Goal: Transaction & Acquisition: Purchase product/service

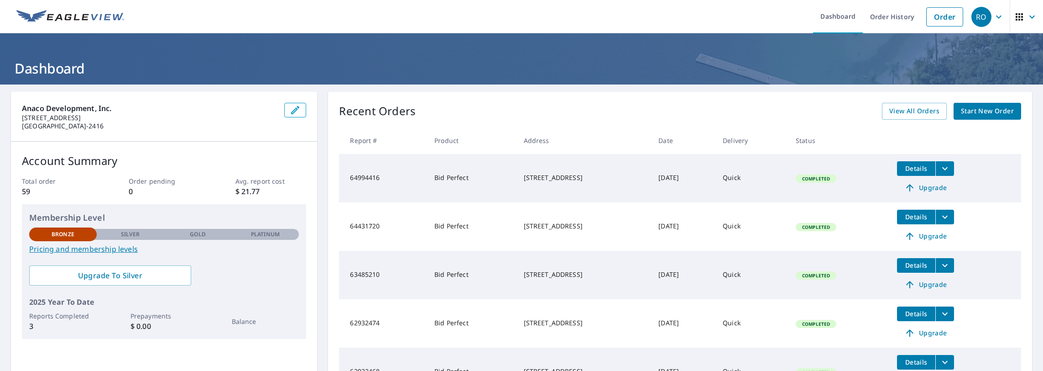
click at [296, 112] on icon "button" at bounding box center [295, 109] width 11 height 11
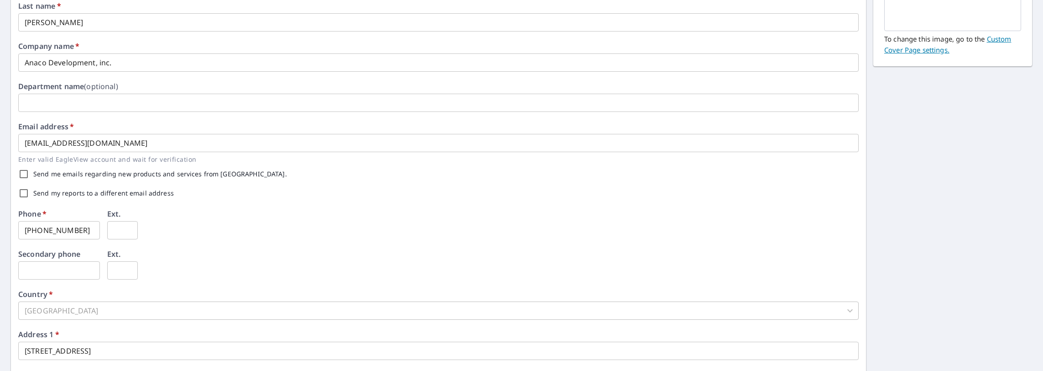
scroll to position [271, 0]
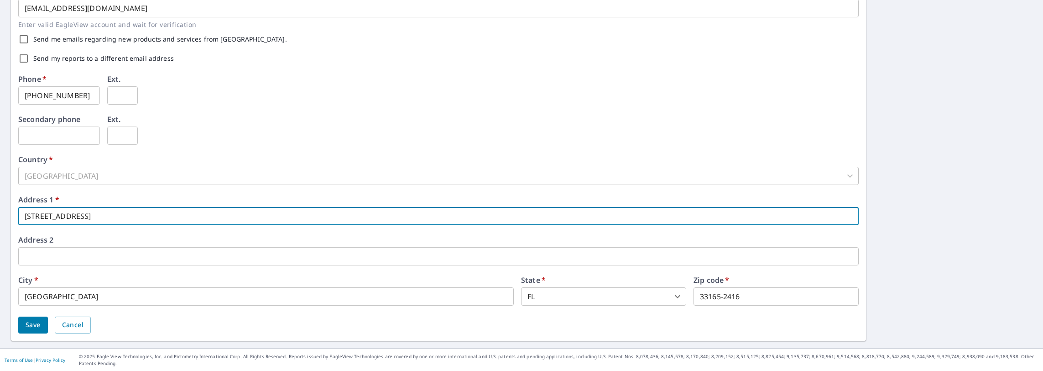
drag, startPoint x: 101, startPoint y: 214, endPoint x: 5, endPoint y: 209, distance: 96.4
click at [5, 209] on div "First name   * [PERSON_NAME] ​ Last name   * [PERSON_NAME] ​ Company name   * A…" at bounding box center [521, 80] width 1043 height 535
type input "[STREET_ADDRESS]"
click at [35, 328] on span "Save" at bounding box center [33, 324] width 15 height 11
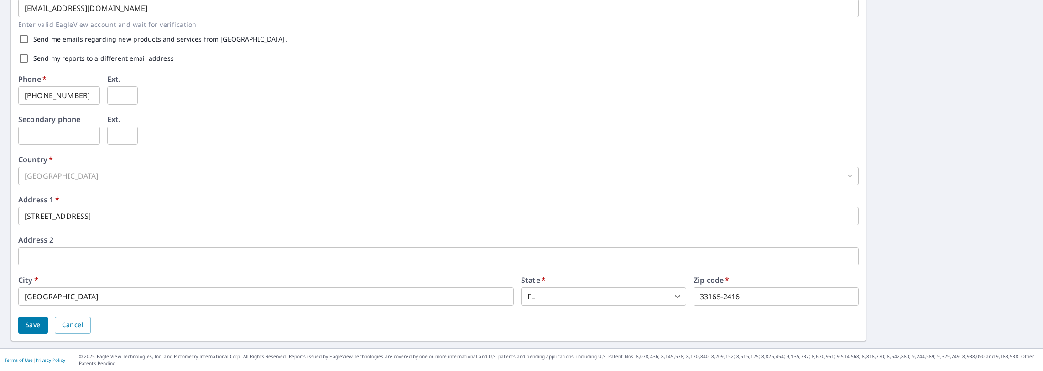
scroll to position [0, 0]
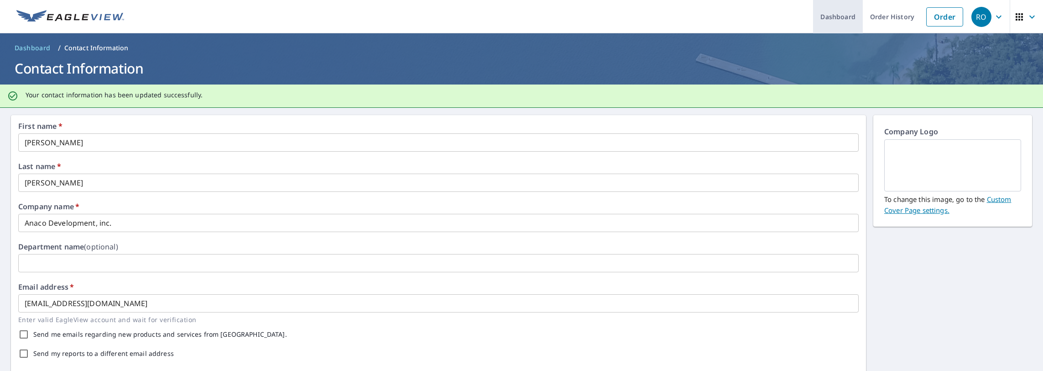
click at [839, 16] on link "Dashboard" at bounding box center [838, 16] width 50 height 33
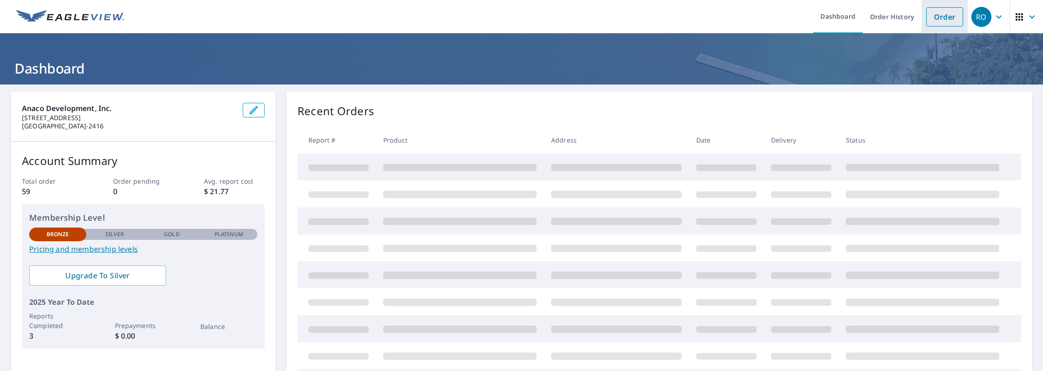
click at [940, 11] on link "Order" at bounding box center [944, 16] width 37 height 19
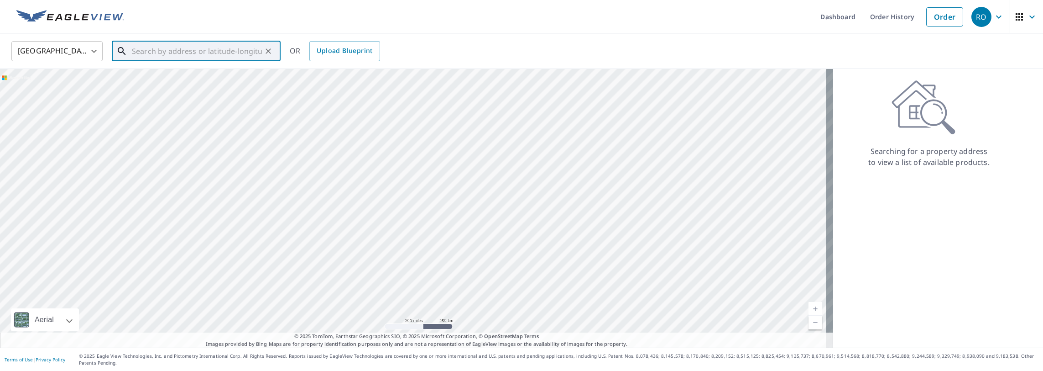
click at [161, 51] on input "text" at bounding box center [197, 51] width 130 height 26
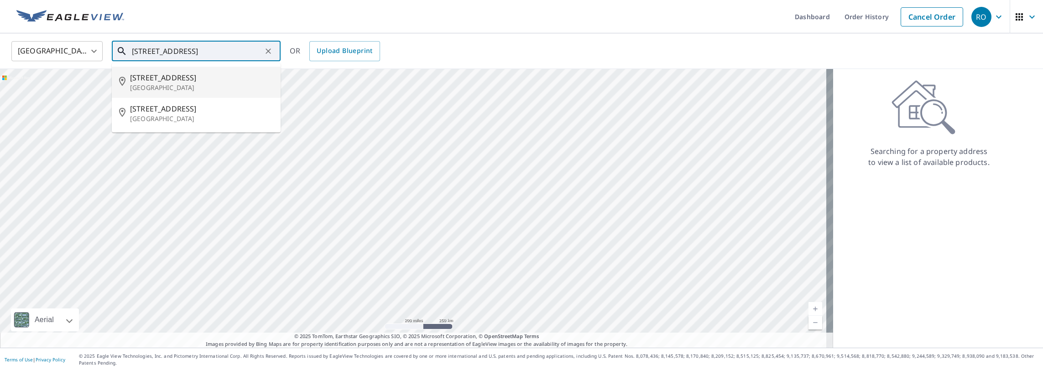
click at [201, 79] on span "[STREET_ADDRESS]" at bounding box center [201, 77] width 143 height 11
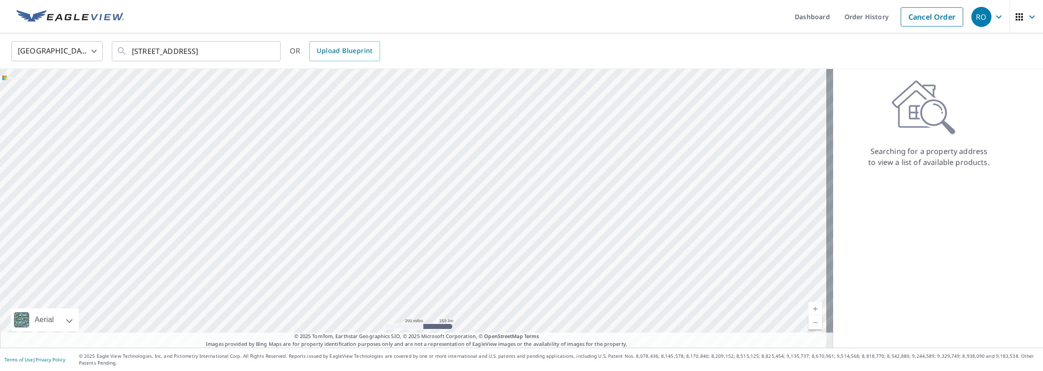
type input "[STREET_ADDRESS]"
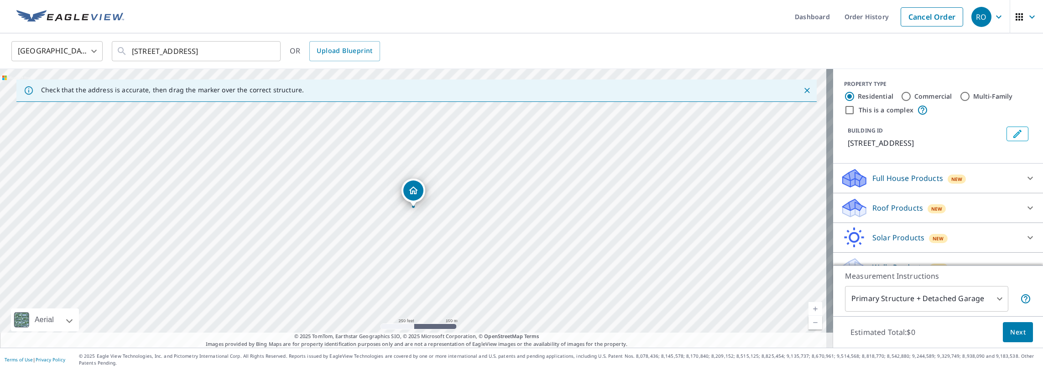
scroll to position [26, 0]
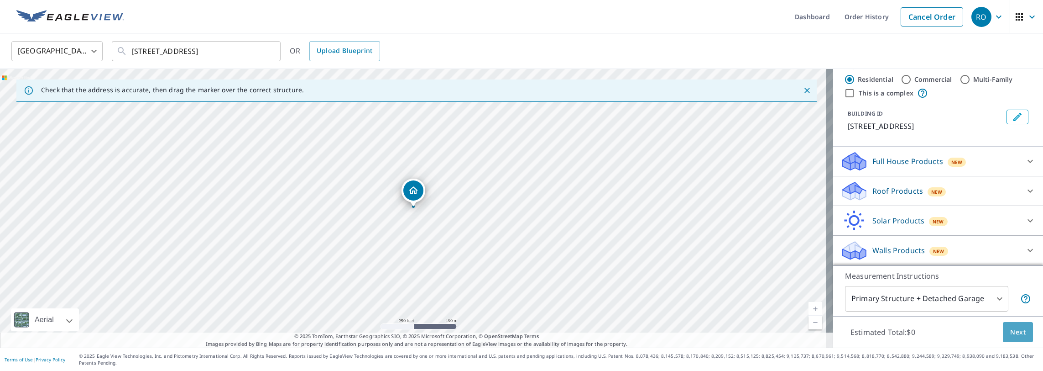
click at [1012, 332] on span "Next" at bounding box center [1018, 331] width 16 height 11
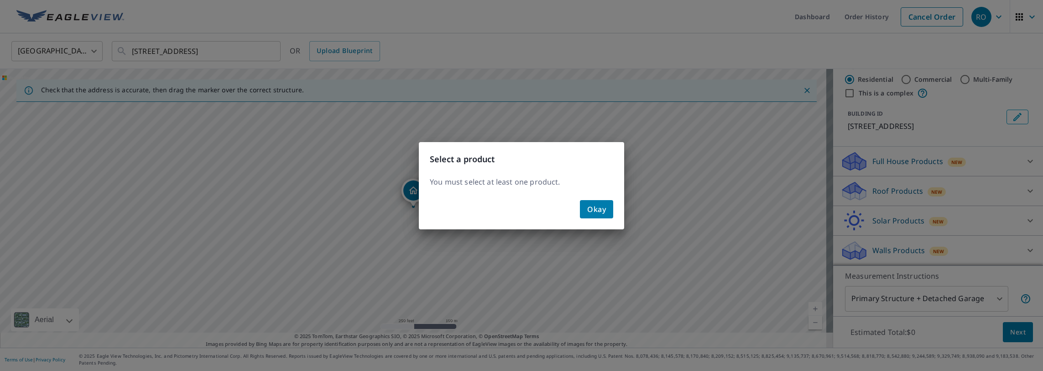
click at [589, 203] on span "Okay" at bounding box center [596, 209] width 19 height 13
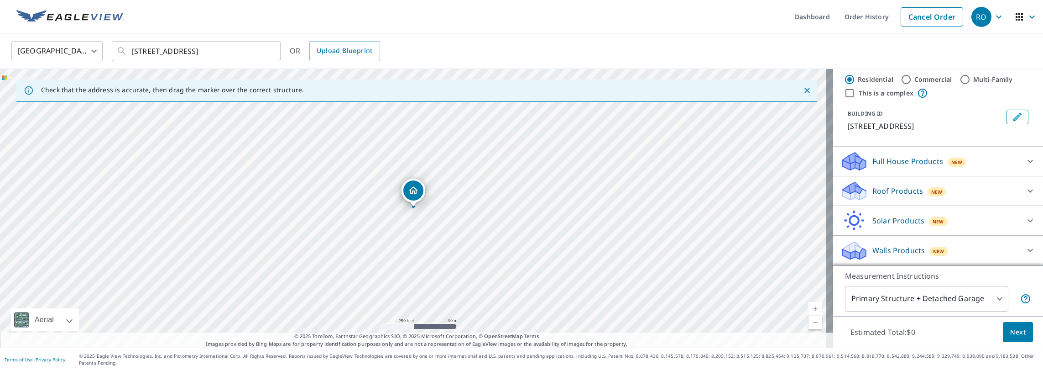
click at [995, 295] on body "RO RO Dashboard Order History Cancel Order RO [GEOGRAPHIC_DATA] [GEOGRAPHIC_DAT…" at bounding box center [521, 185] width 1043 height 371
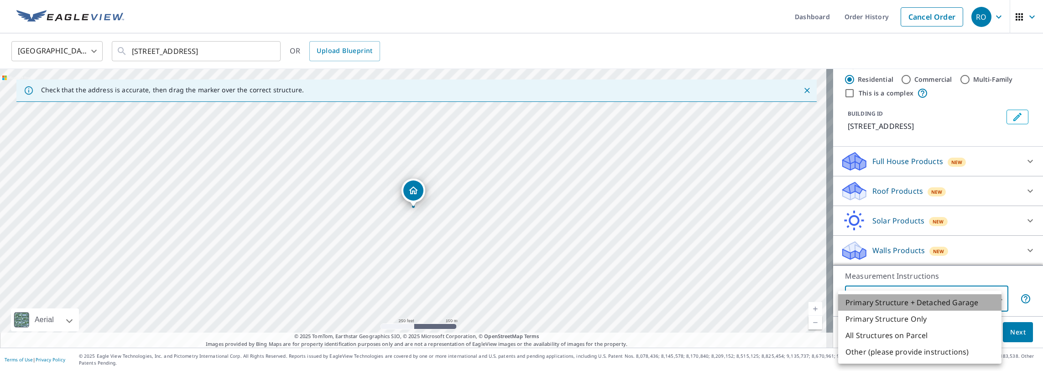
click at [995, 295] on li "Primary Structure + Detached Garage" at bounding box center [919, 302] width 163 height 16
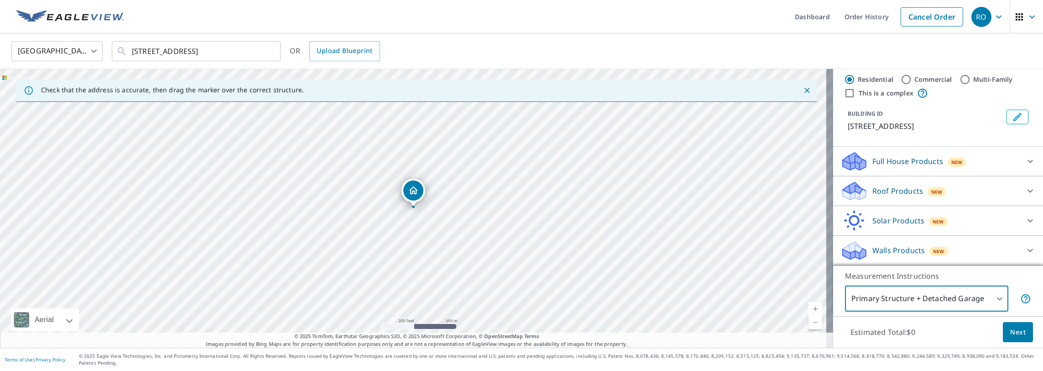
click at [1028, 191] on icon at bounding box center [1030, 190] width 5 height 3
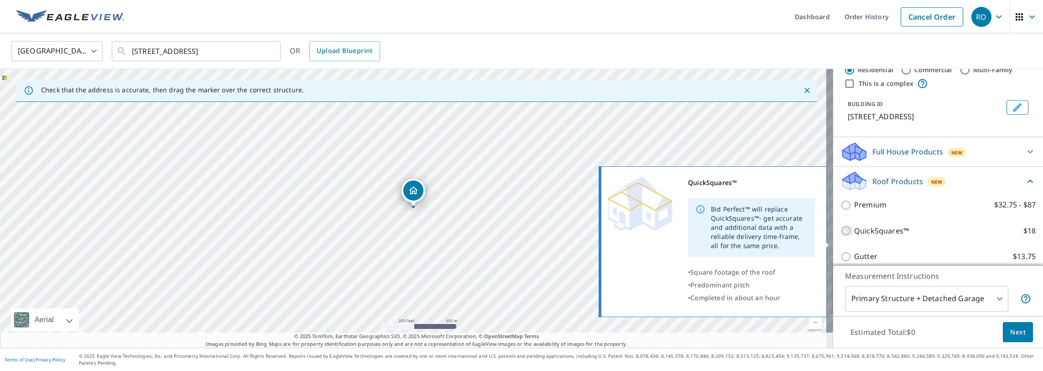
click at [840, 236] on input "QuickSquares™ $18" at bounding box center [847, 230] width 14 height 11
checkbox input "true"
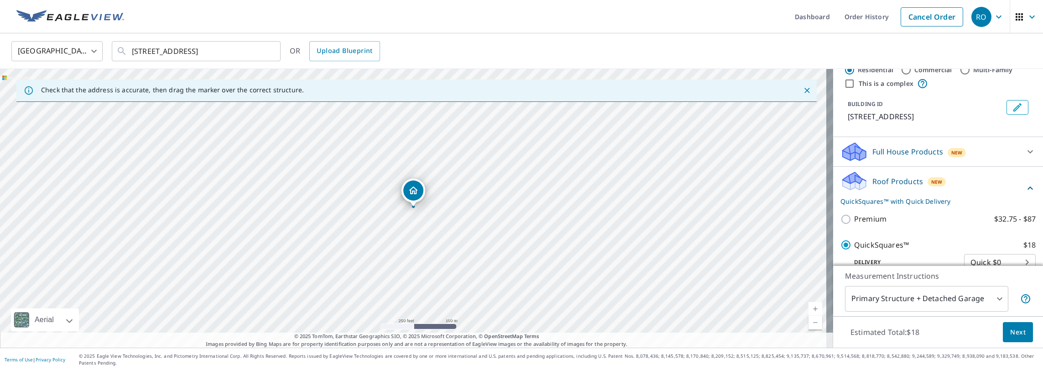
click at [1010, 329] on span "Next" at bounding box center [1018, 331] width 16 height 11
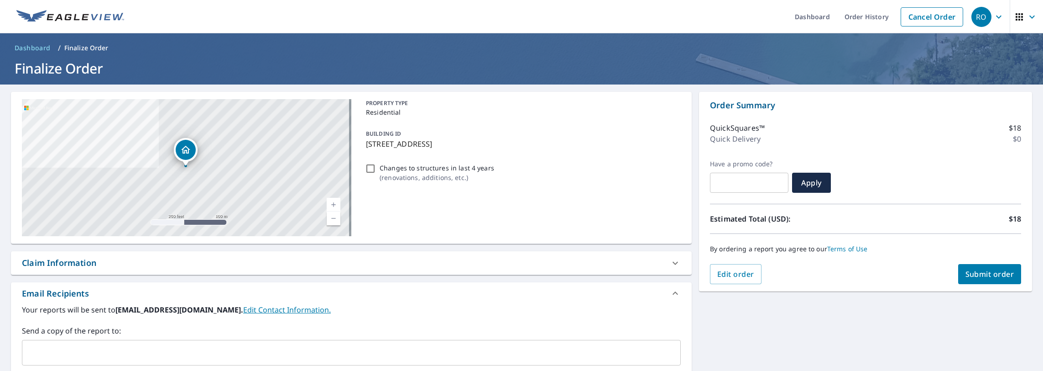
click at [971, 273] on span "Submit order" at bounding box center [989, 274] width 49 height 10
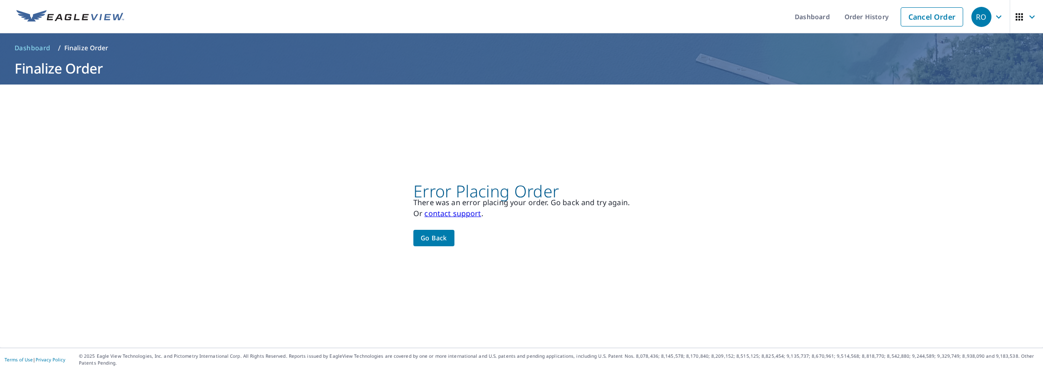
click at [434, 240] on span "Go back" at bounding box center [434, 237] width 26 height 11
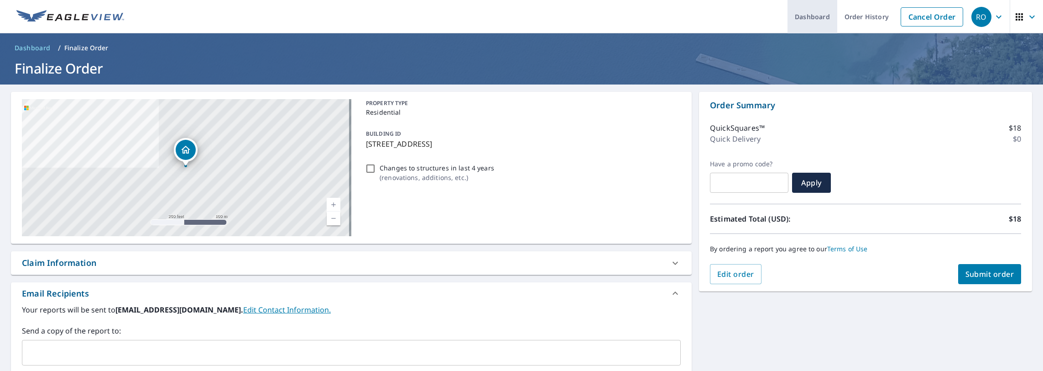
click at [808, 17] on link "Dashboard" at bounding box center [813, 16] width 50 height 33
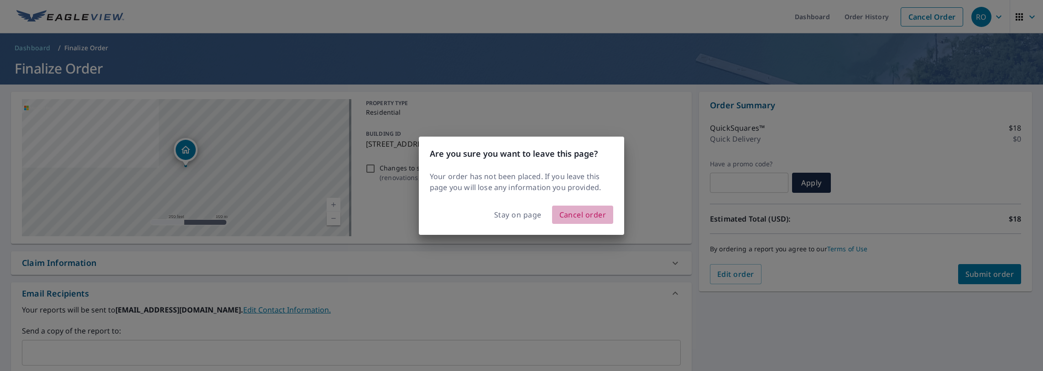
click at [587, 214] on span "Cancel order" at bounding box center [582, 214] width 47 height 13
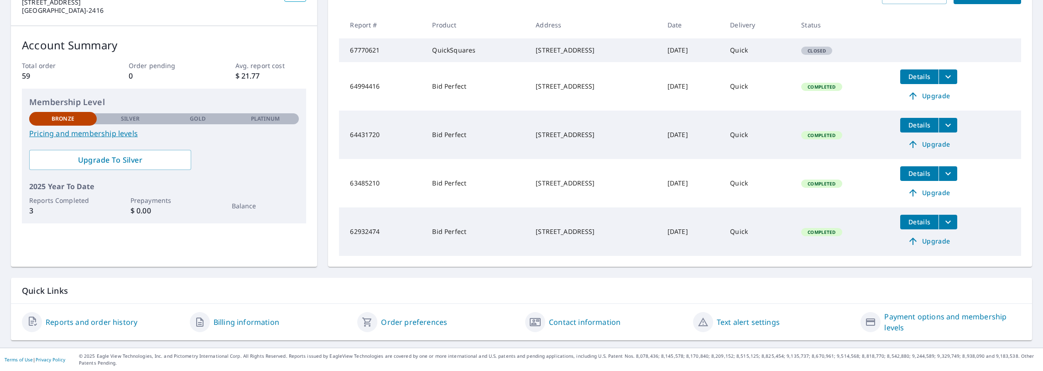
scroll to position [124, 0]
click at [239, 322] on link "Billing information" at bounding box center [247, 321] width 66 height 11
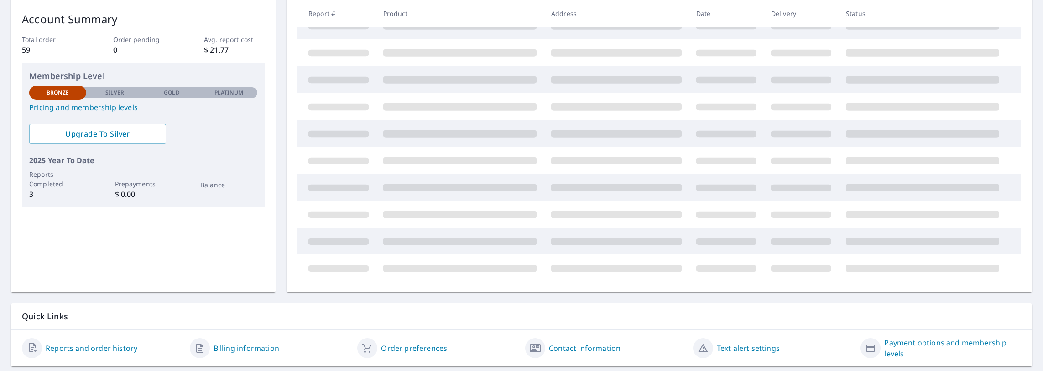
scroll to position [167, 0]
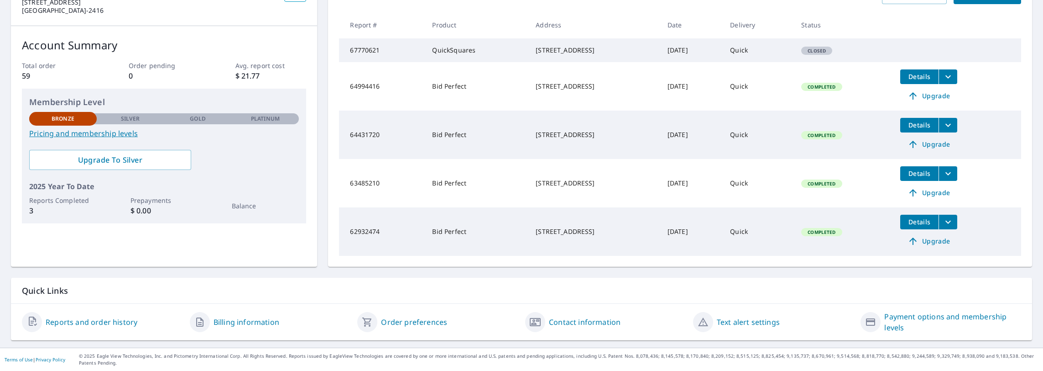
click at [902, 318] on link "Payment options and membership levels" at bounding box center [952, 322] width 137 height 22
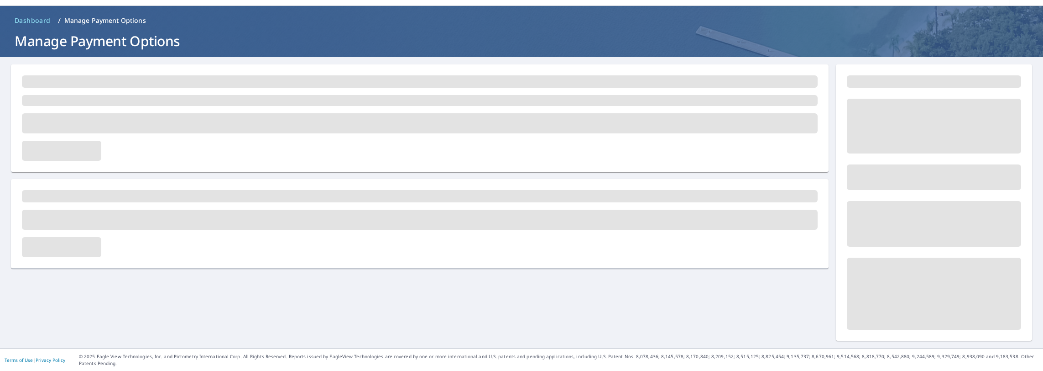
scroll to position [26, 0]
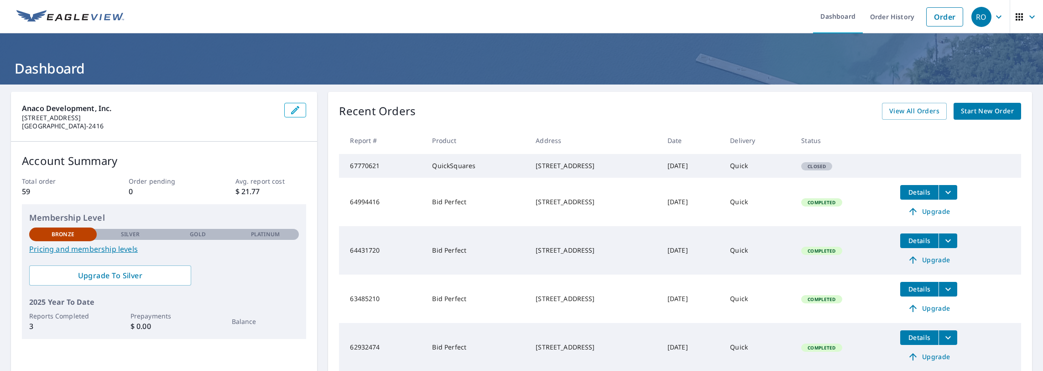
scroll to position [124, 0]
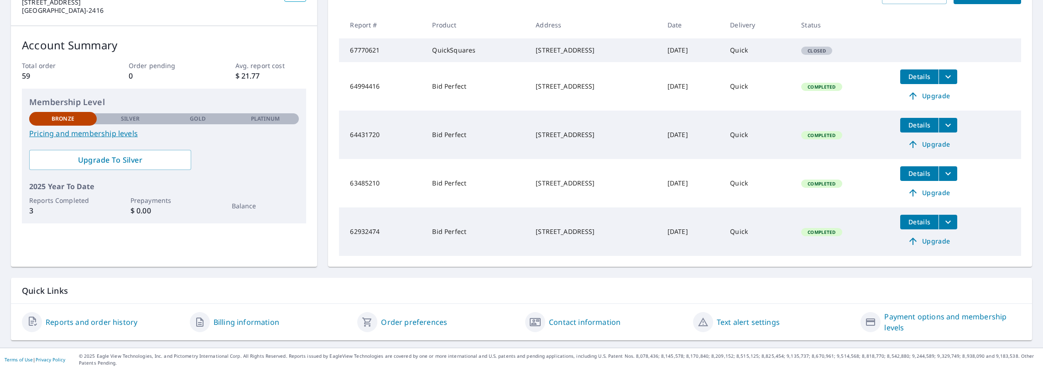
click at [419, 322] on link "Order preferences" at bounding box center [414, 321] width 66 height 11
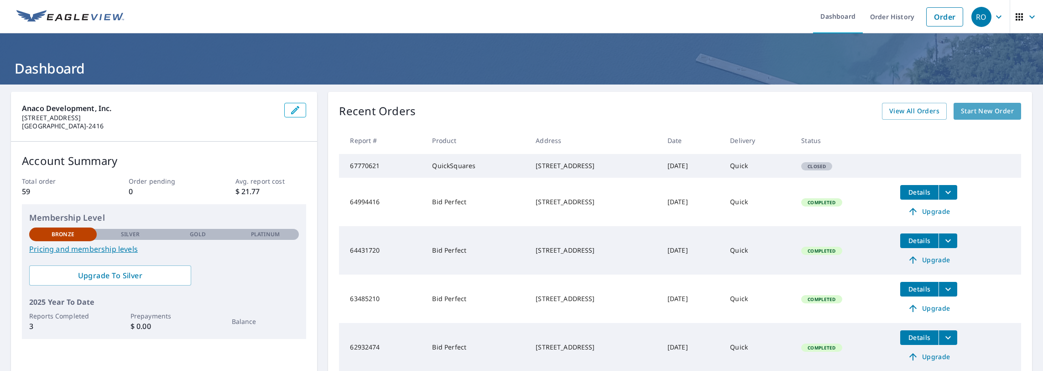
click at [974, 108] on span "Start New Order" at bounding box center [987, 110] width 53 height 11
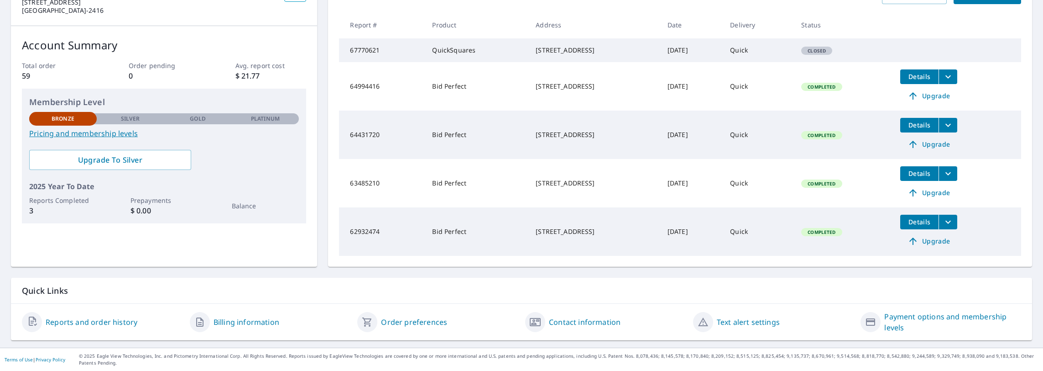
click at [904, 317] on link "Payment options and membership levels" at bounding box center [952, 322] width 137 height 22
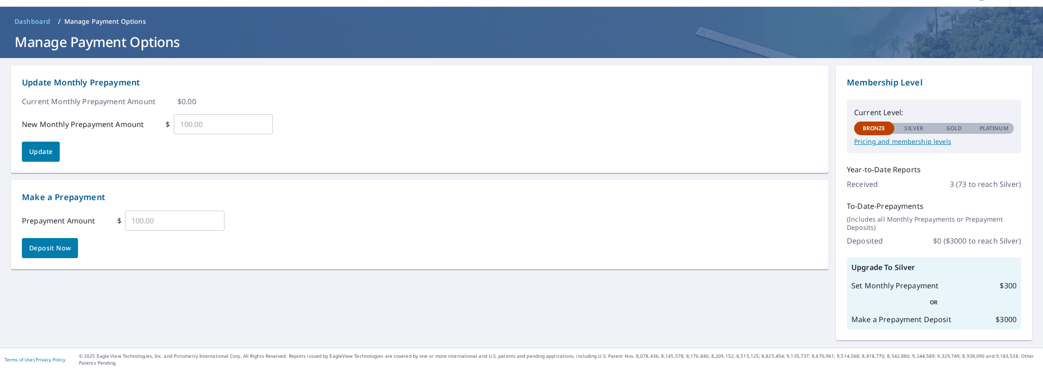
scroll to position [26, 0]
click at [52, 247] on span "Deposit Now" at bounding box center [50, 247] width 42 height 11
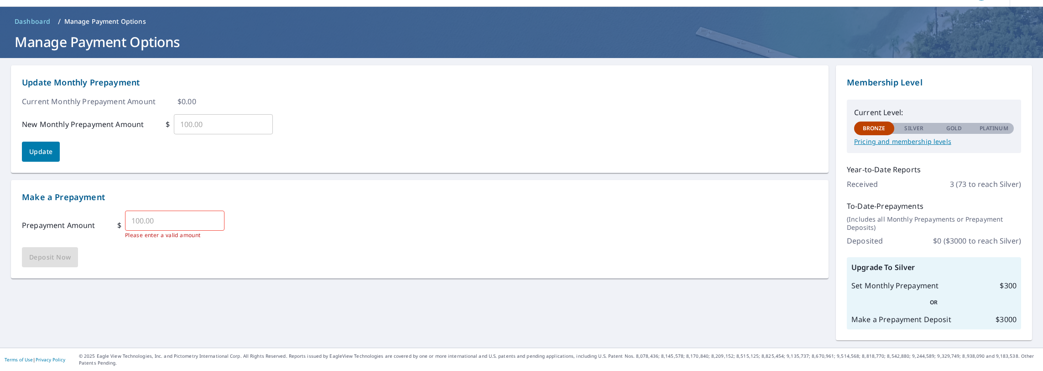
click at [167, 224] on input "text" at bounding box center [174, 221] width 99 height 26
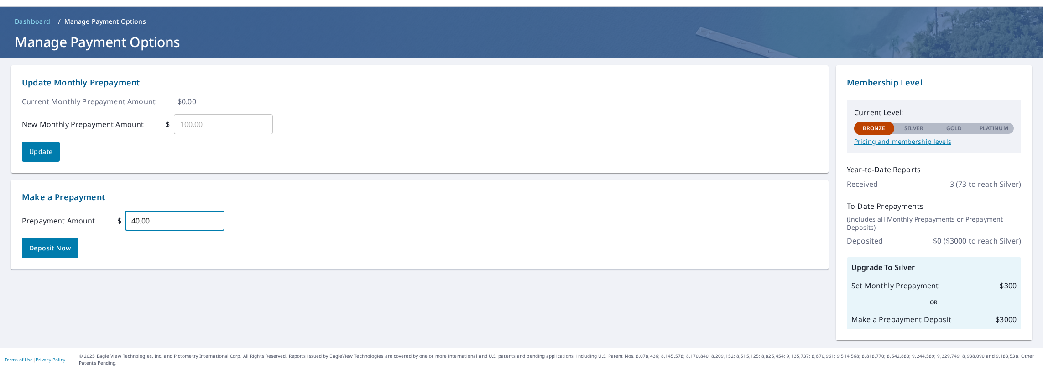
type input "40.00"
click at [367, 230] on div "Make a Prepayment Prepayment Amount $ 40.00 ​ Deposit Now" at bounding box center [420, 224] width 796 height 67
click at [62, 251] on span "Deposit Now" at bounding box center [50, 247] width 42 height 11
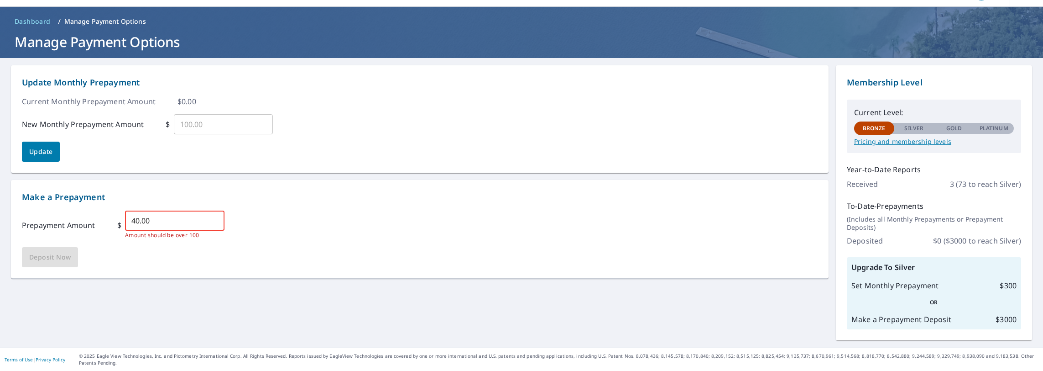
drag, startPoint x: 168, startPoint y: 220, endPoint x: 116, endPoint y: 224, distance: 52.6
click at [116, 224] on div "Prepayment Amount $ 40.00 ​ Amount should be over 100" at bounding box center [420, 224] width 796 height 29
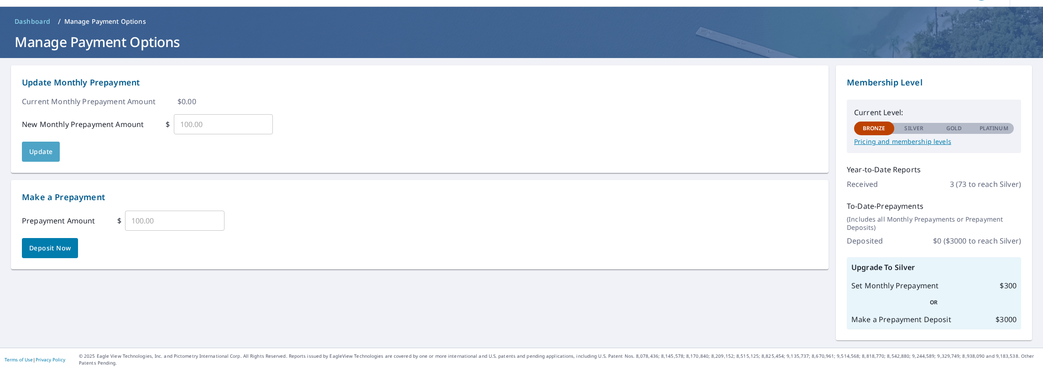
click at [46, 148] on span "Update" at bounding box center [40, 151] width 23 height 11
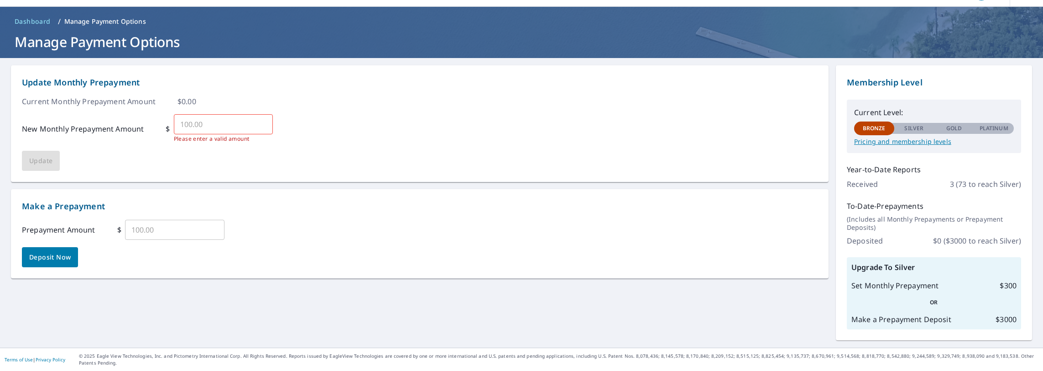
click at [209, 123] on input "text" at bounding box center [223, 124] width 99 height 26
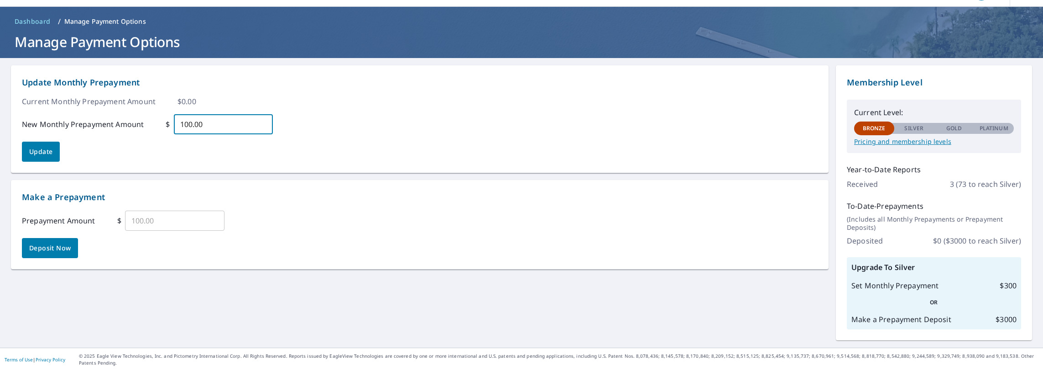
type input "100.00"
click at [50, 151] on span "Update" at bounding box center [40, 151] width 23 height 11
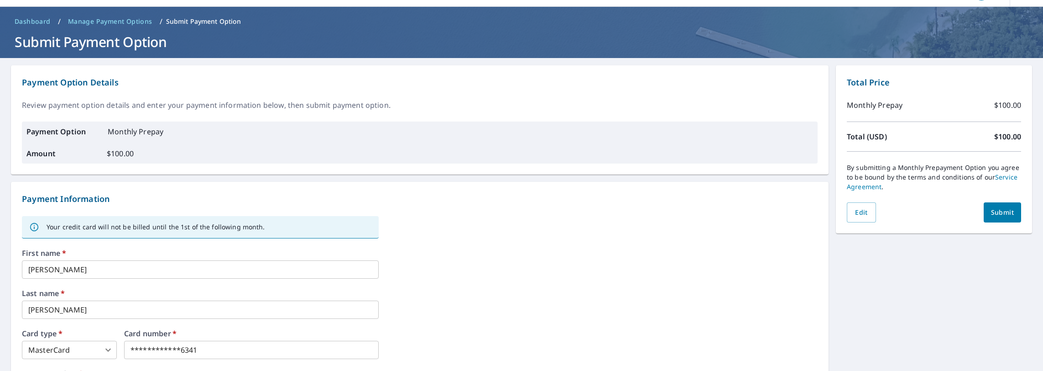
scroll to position [141, 0]
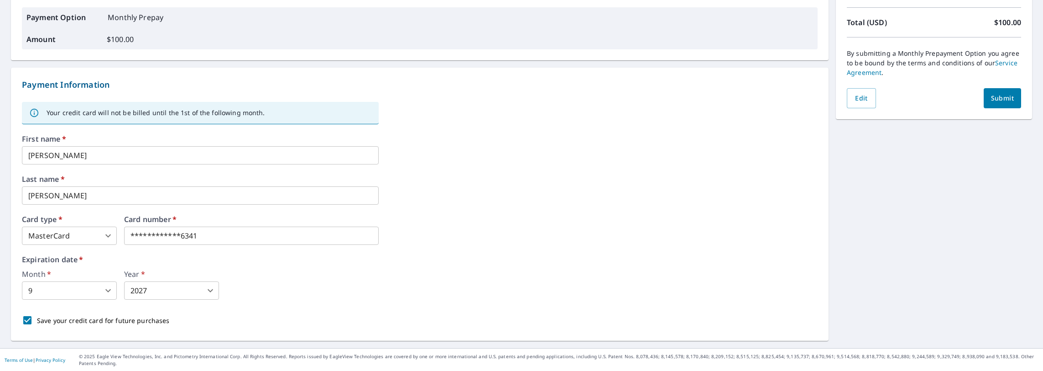
click at [1001, 58] on link "Service Agreement" at bounding box center [932, 67] width 171 height 18
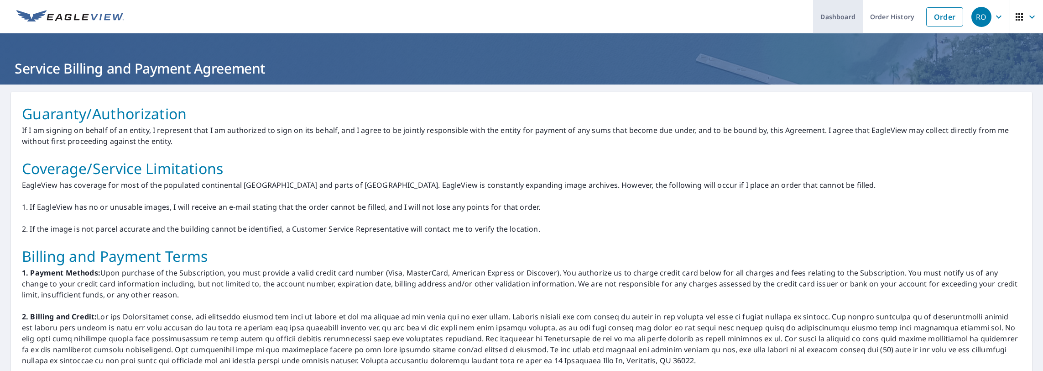
click at [847, 16] on link "Dashboard" at bounding box center [838, 16] width 50 height 33
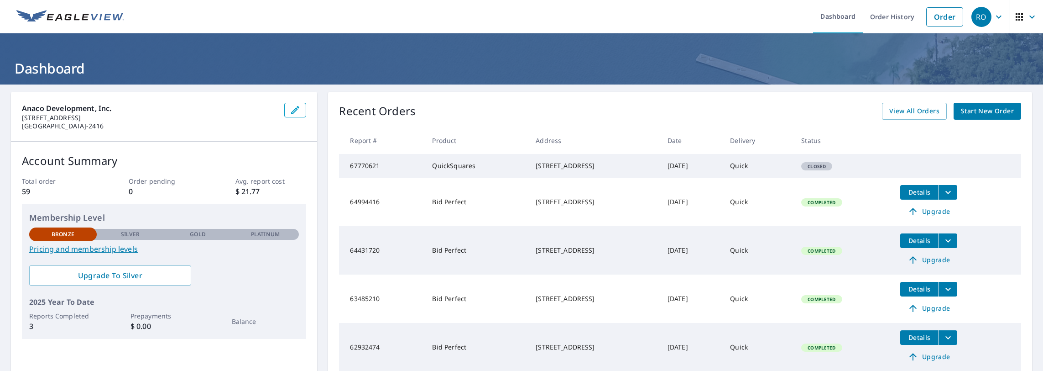
click at [993, 20] on icon "button" at bounding box center [998, 16] width 11 height 11
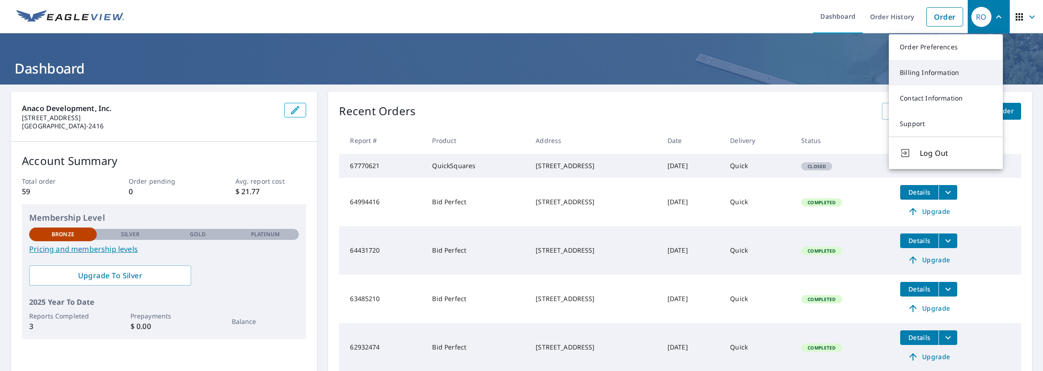
click at [938, 69] on link "Billing Information" at bounding box center [946, 73] width 114 height 26
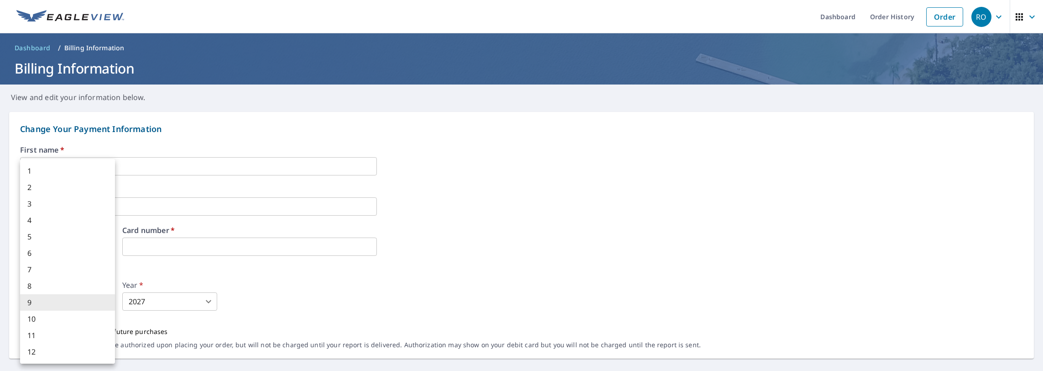
click at [47, 304] on body "RO RO Dashboard Order History Order RO Dashboard / Billing Information Billing …" at bounding box center [521, 185] width 1043 height 371
click at [47, 287] on li "8" at bounding box center [67, 285] width 95 height 16
type input "8"
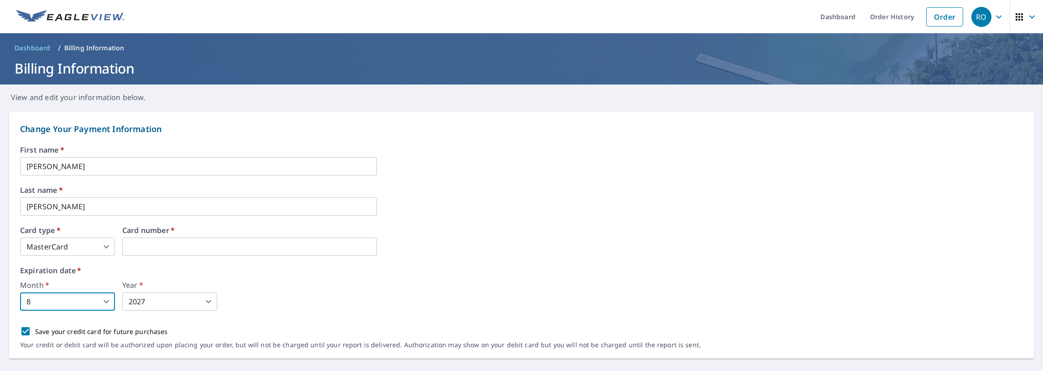
click at [207, 300] on body "RO RO Dashboard Order History Order RO Dashboard / Billing Information Billing …" at bounding box center [521, 185] width 1043 height 371
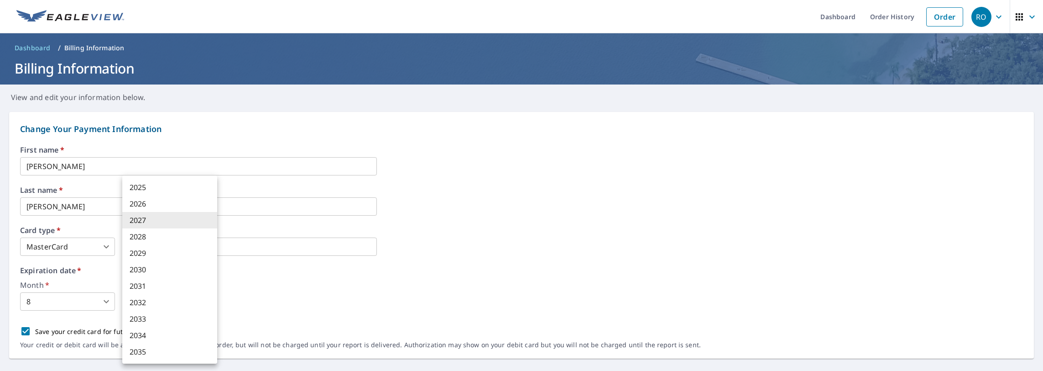
click at [174, 268] on li "2030" at bounding box center [169, 269] width 95 height 16
type input "2030"
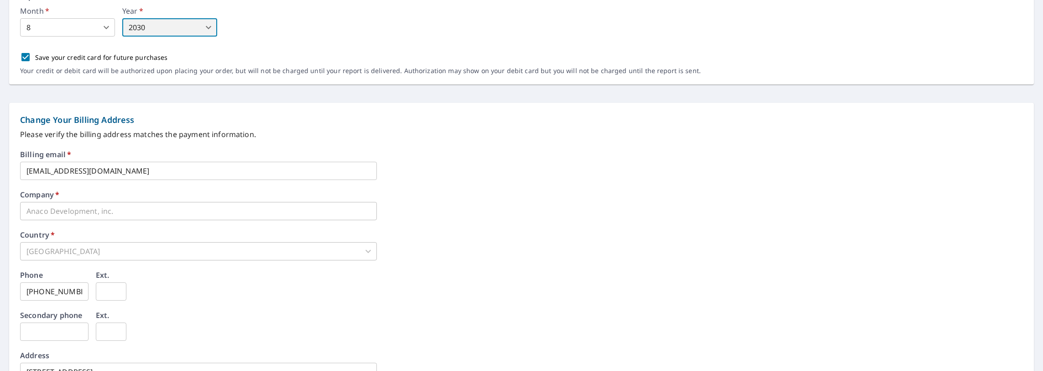
scroll to position [395, 0]
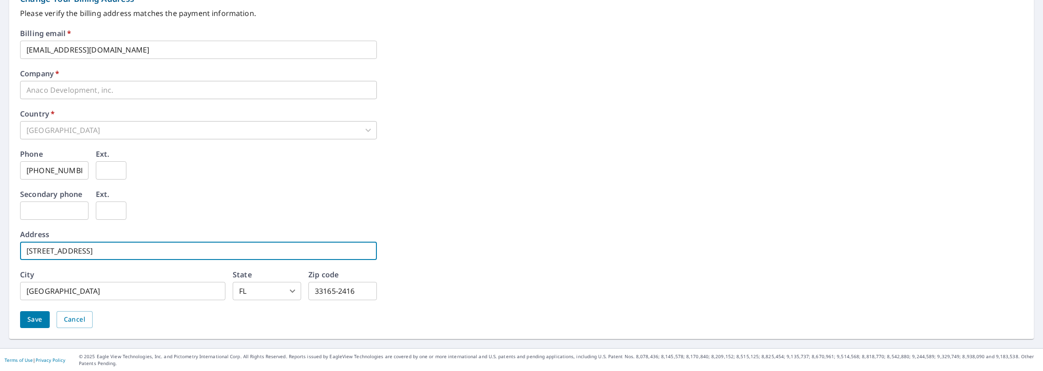
drag, startPoint x: 94, startPoint y: 250, endPoint x: 0, endPoint y: 259, distance: 93.9
click at [0, 259] on html "RO RO Dashboard Order History Order RO Dashboard / Billing Information Billing …" at bounding box center [521, 185] width 1043 height 371
type input "[STREET_ADDRESS]"
click at [32, 321] on span "Save" at bounding box center [34, 318] width 15 height 11
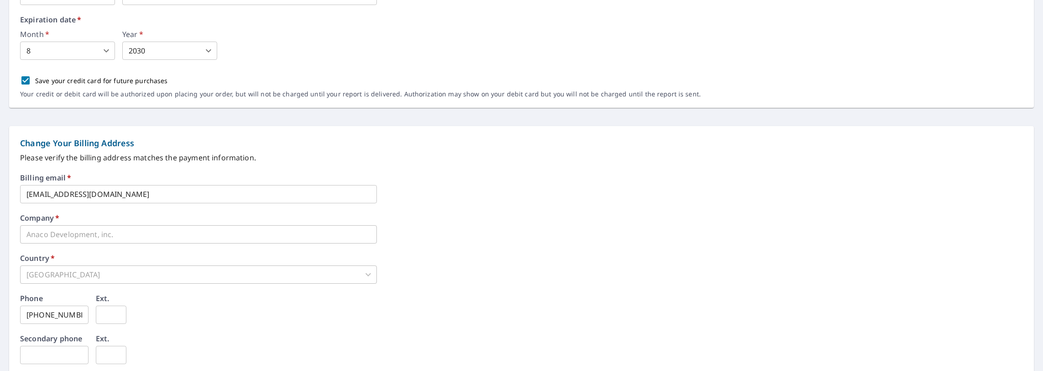
scroll to position [0, 0]
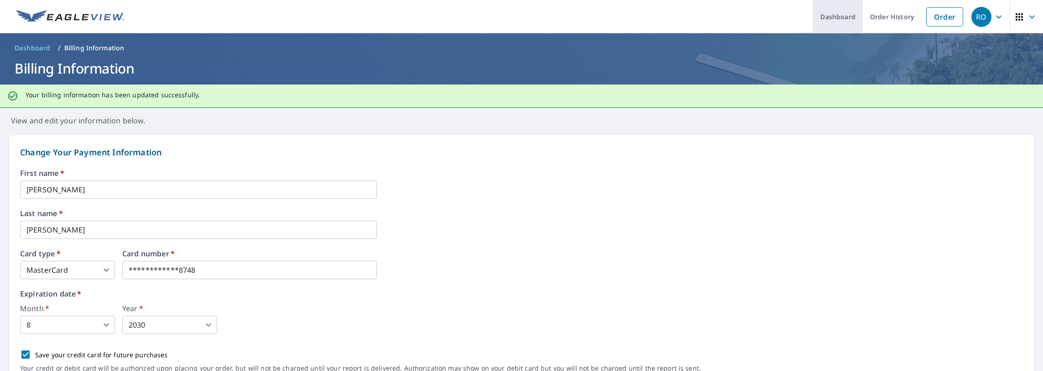
click at [836, 16] on link "Dashboard" at bounding box center [838, 16] width 50 height 33
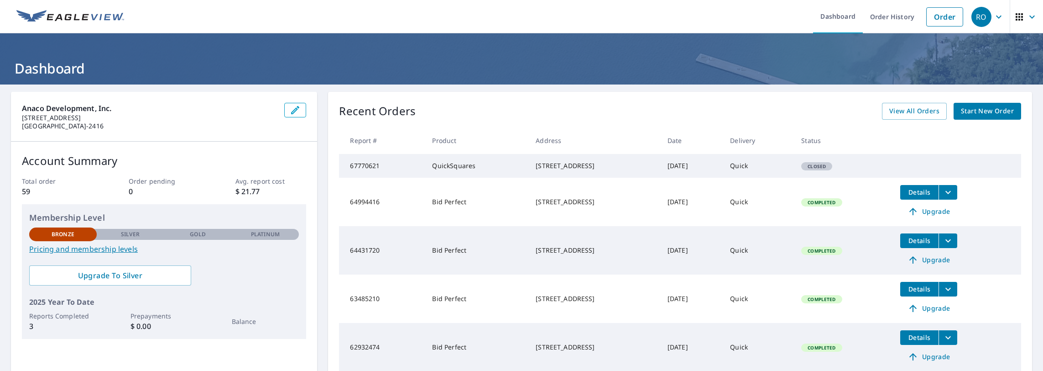
click at [996, 110] on span "Start New Order" at bounding box center [987, 110] width 53 height 11
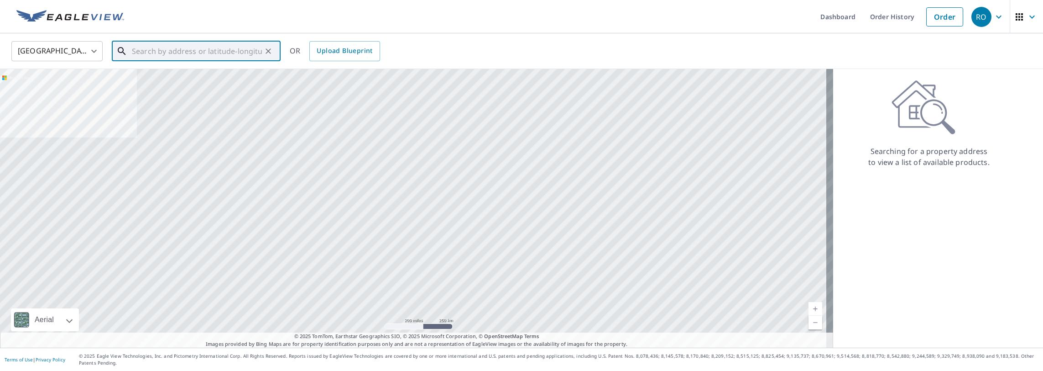
click at [133, 58] on input "text" at bounding box center [197, 51] width 130 height 26
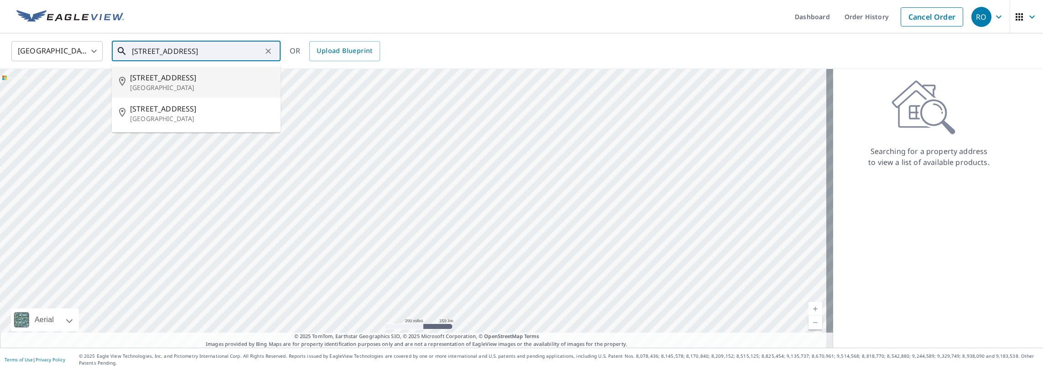
click at [203, 72] on span "[STREET_ADDRESS]" at bounding box center [201, 77] width 143 height 11
type input "[STREET_ADDRESS]"
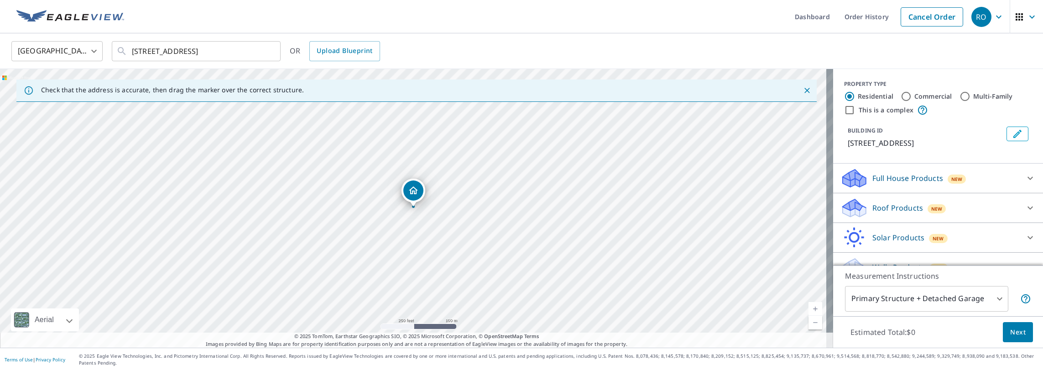
click at [1022, 218] on div at bounding box center [1030, 208] width 22 height 22
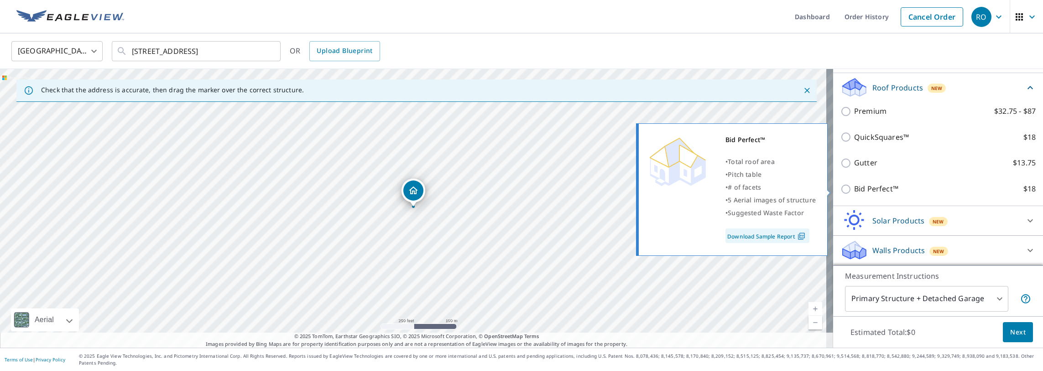
click at [854, 188] on p "Bid Perfect™" at bounding box center [876, 188] width 44 height 11
click at [849, 188] on input "Bid Perfect™ $18" at bounding box center [847, 188] width 14 height 11
checkbox input "true"
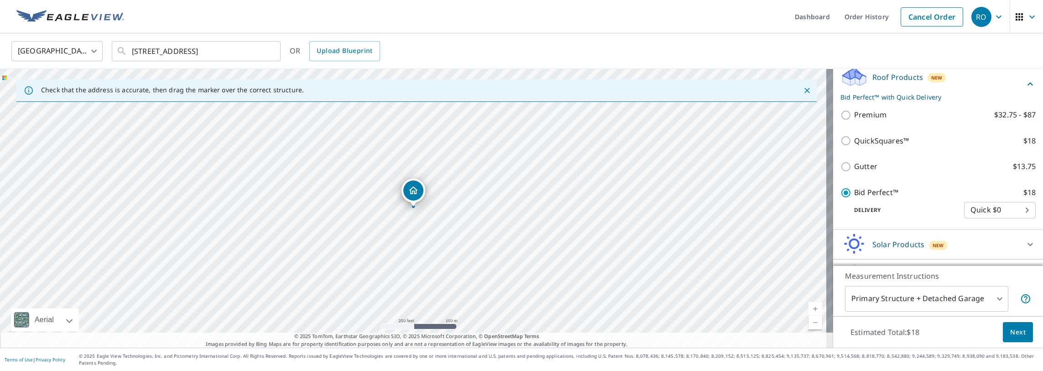
click at [1014, 331] on span "Next" at bounding box center [1018, 331] width 16 height 11
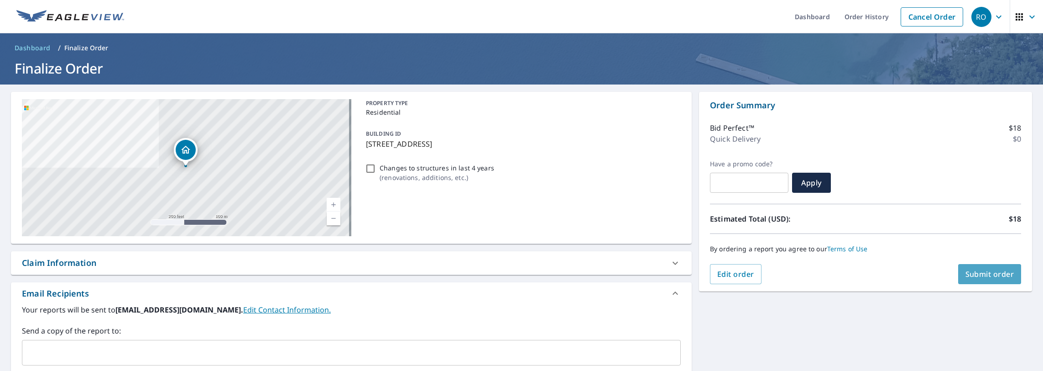
click at [974, 274] on span "Submit order" at bounding box center [989, 274] width 49 height 10
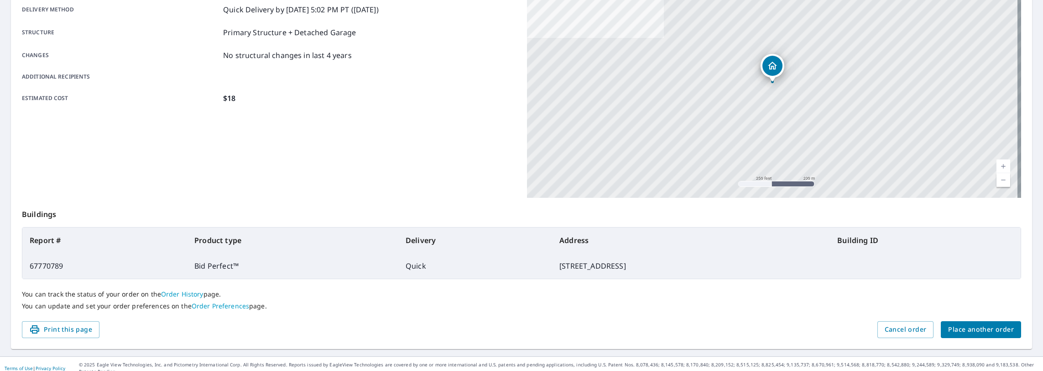
scroll to position [166, 0]
